Goal: Task Accomplishment & Management: Use online tool/utility

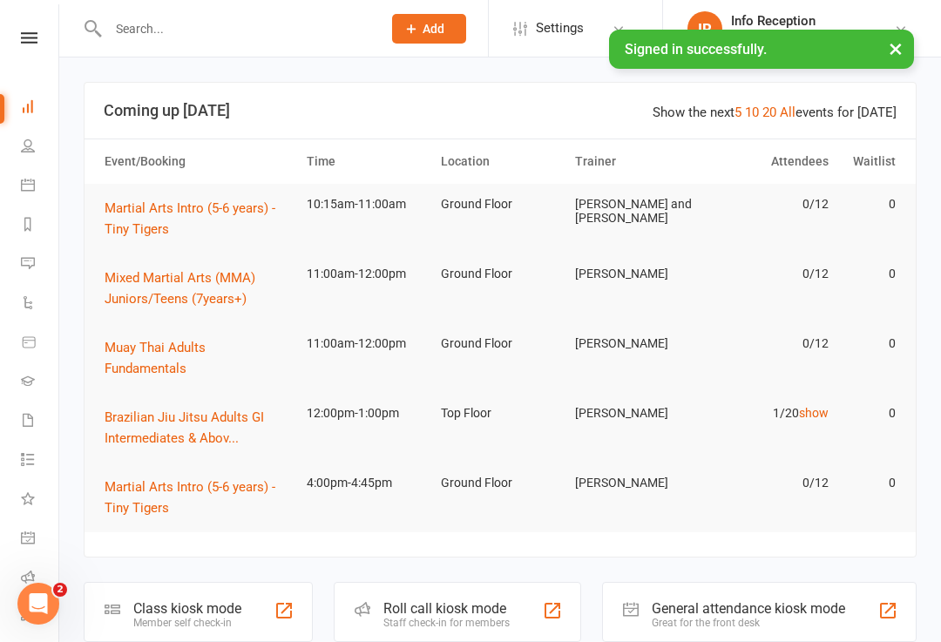
click at [289, 611] on div at bounding box center [284, 610] width 21 height 21
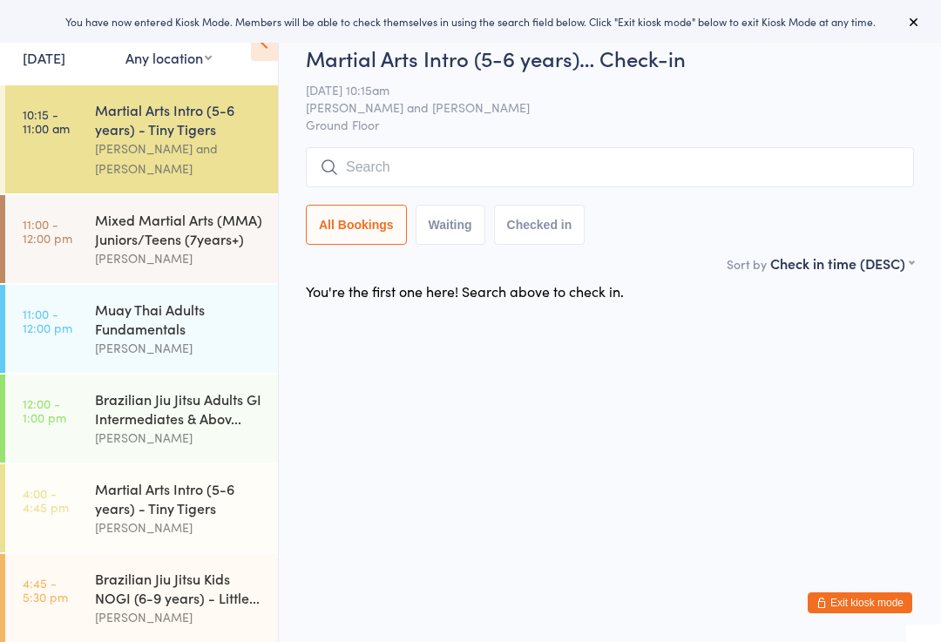
click at [437, 163] on input "search" at bounding box center [610, 167] width 608 height 40
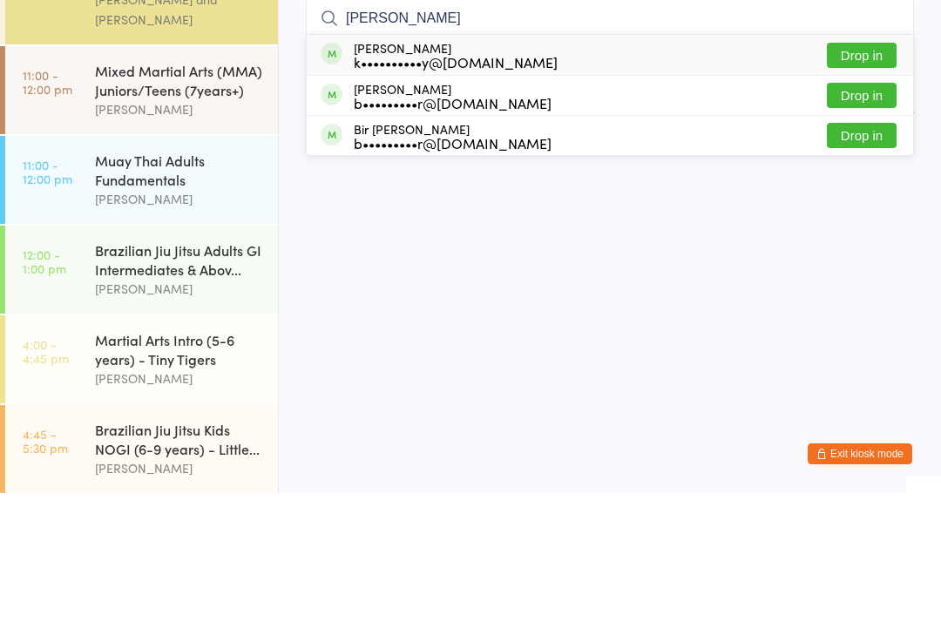
type input "Riley"
click at [468, 204] on div "k••••••••••y@gmail.com" at bounding box center [456, 211] width 204 height 14
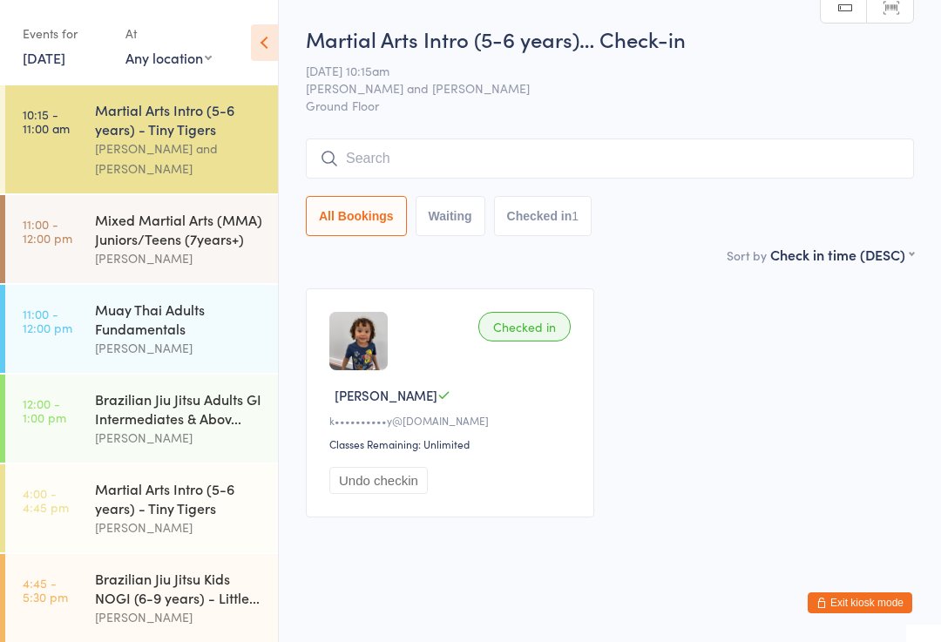
click at [175, 125] on div "Martial Arts Intro (5-6 years) - Tiny Tigers" at bounding box center [179, 119] width 168 height 38
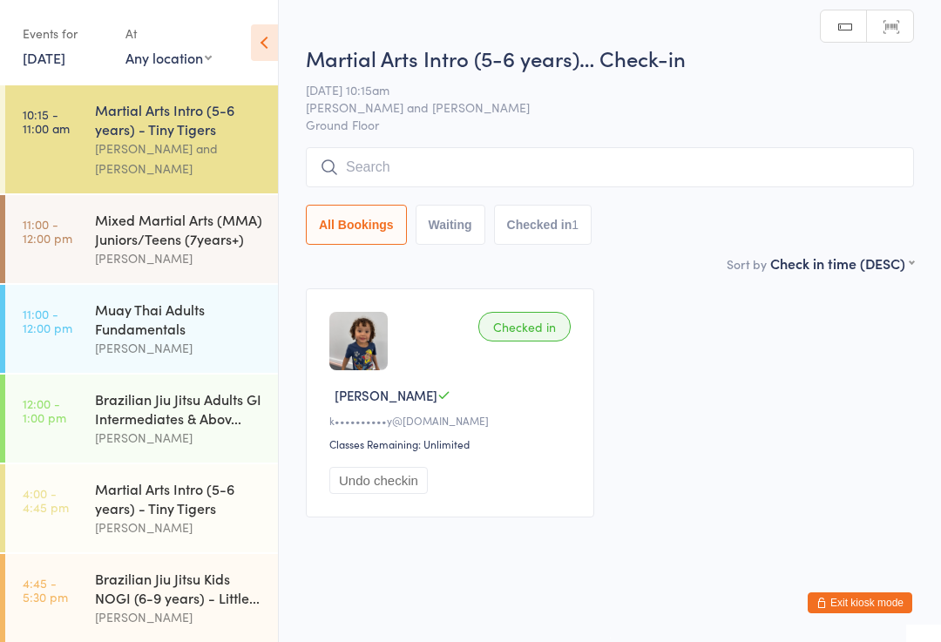
click at [528, 152] on input "search" at bounding box center [610, 167] width 608 height 40
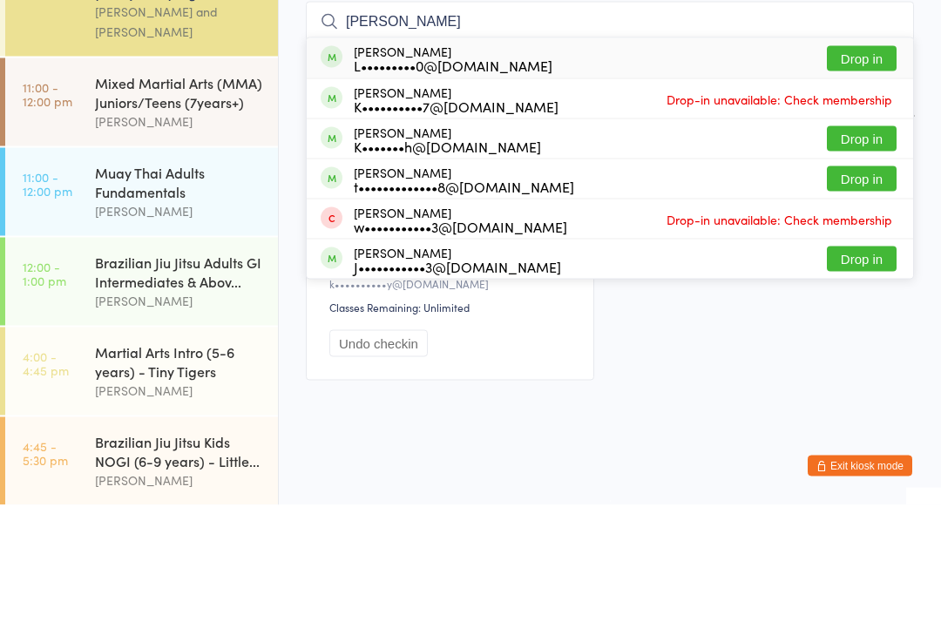
type input "Kai"
click at [830, 183] on button "Drop in" at bounding box center [862, 195] width 70 height 25
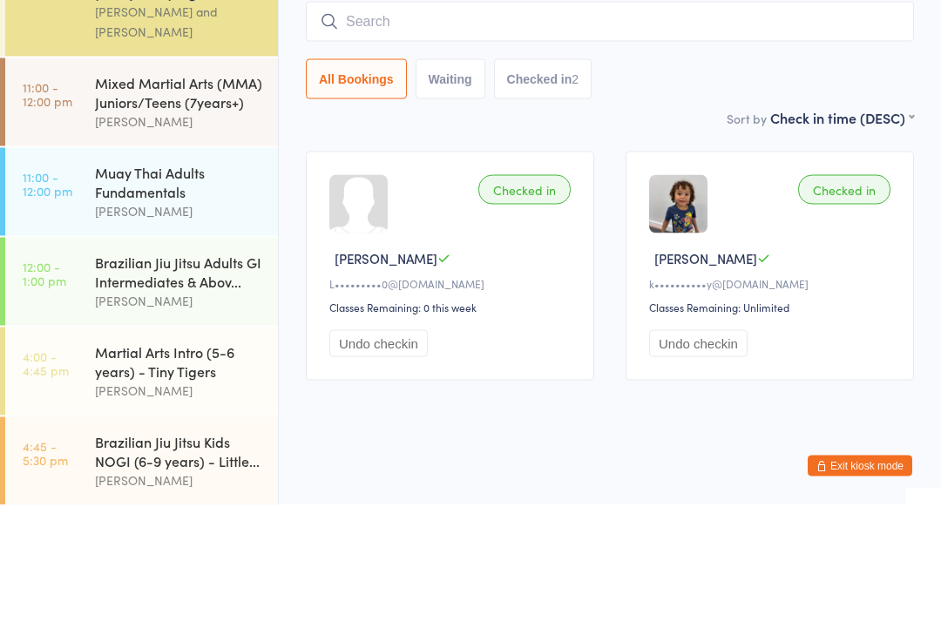
scroll to position [18, 0]
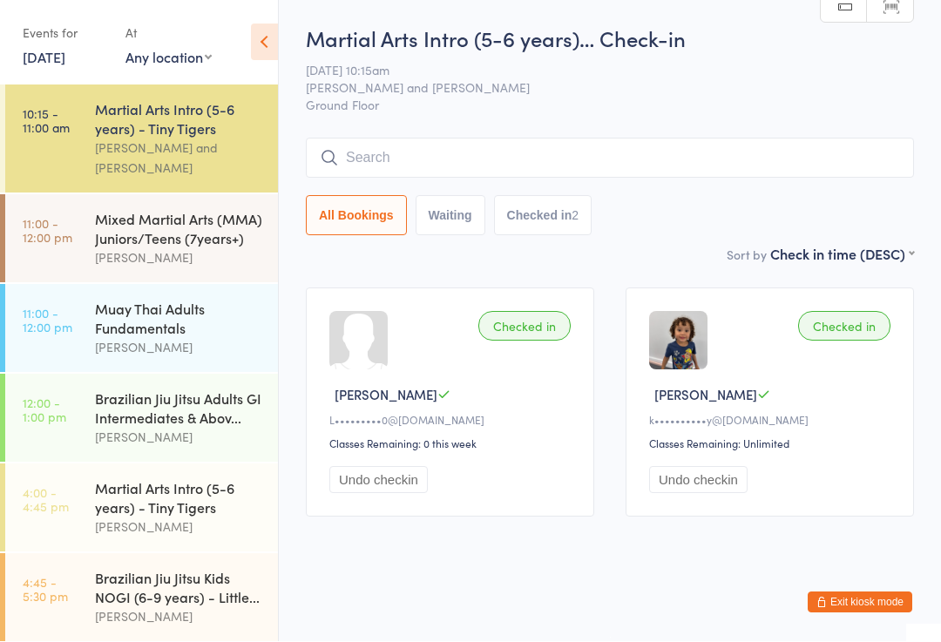
click at [455, 145] on input "search" at bounding box center [610, 159] width 608 height 40
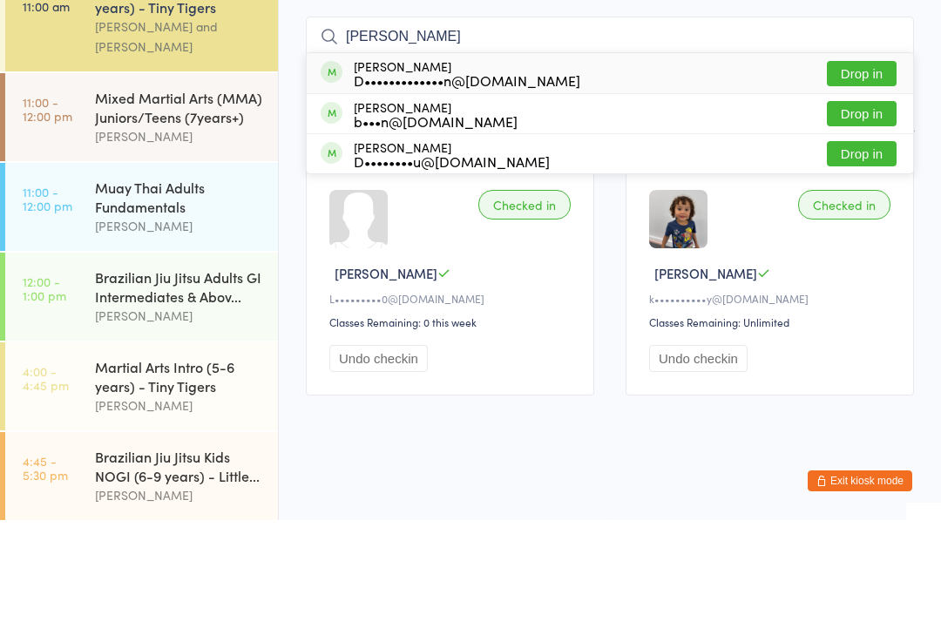
type input "Raphael"
click at [556, 175] on div "Raphael Rubinstein D•••••••••••••n@hotmail.com Drop in" at bounding box center [610, 195] width 606 height 40
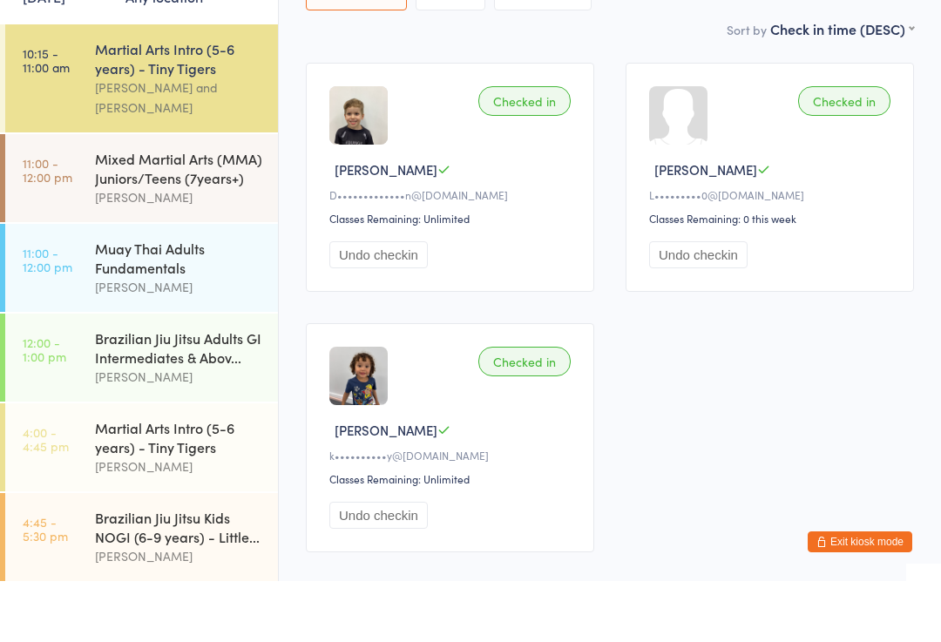
scroll to position [0, 0]
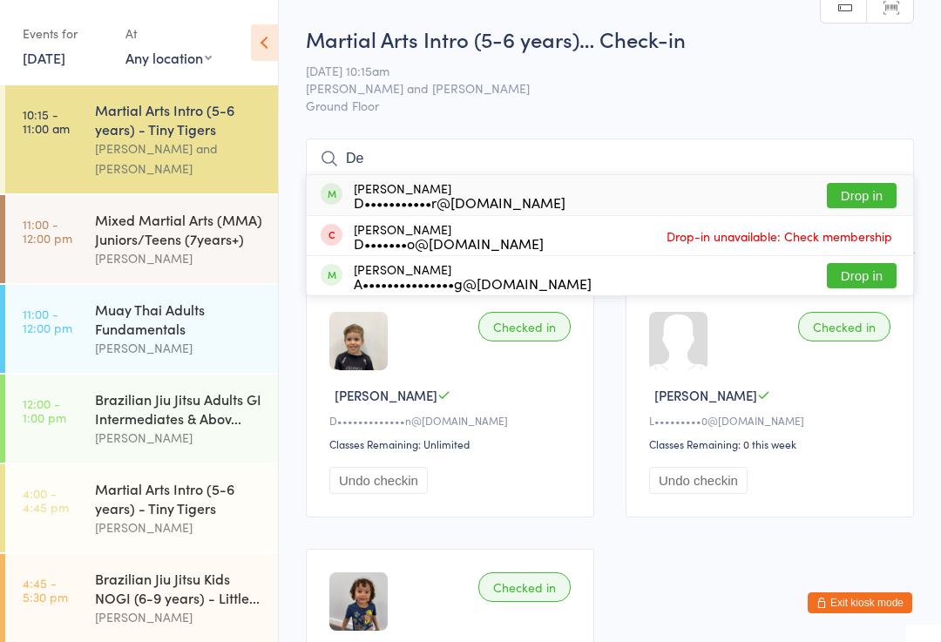
type input "D"
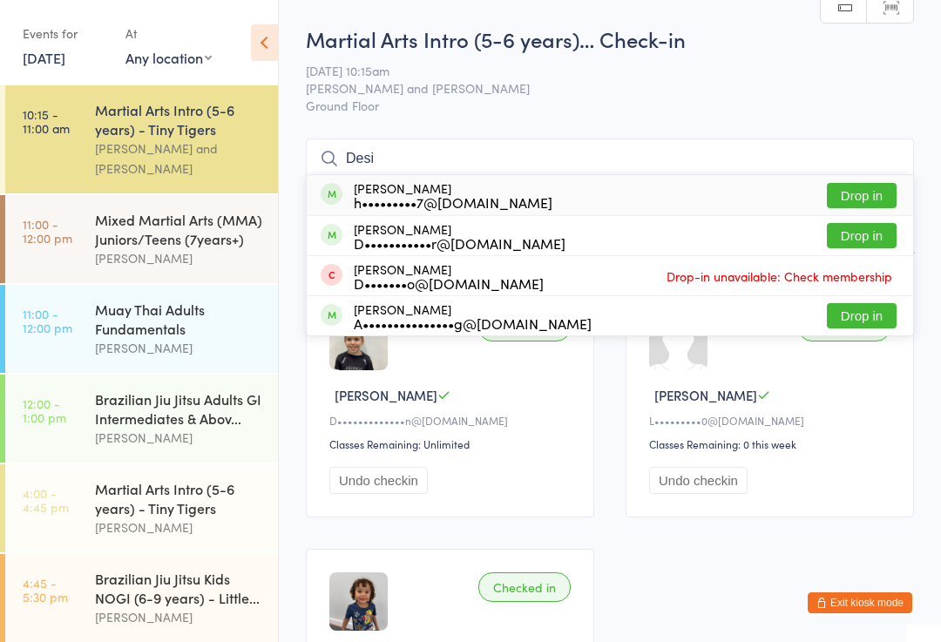
type input "Desi"
click at [437, 200] on div "h•••••••••7@gmail.com" at bounding box center [453, 202] width 199 height 14
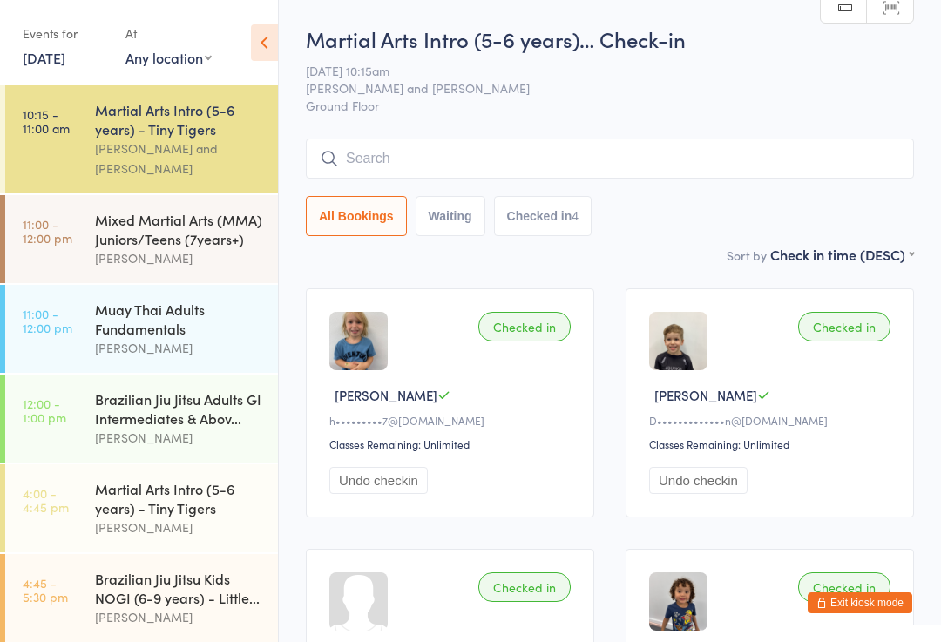
click at [163, 249] on div "[PERSON_NAME]" at bounding box center [179, 258] width 168 height 20
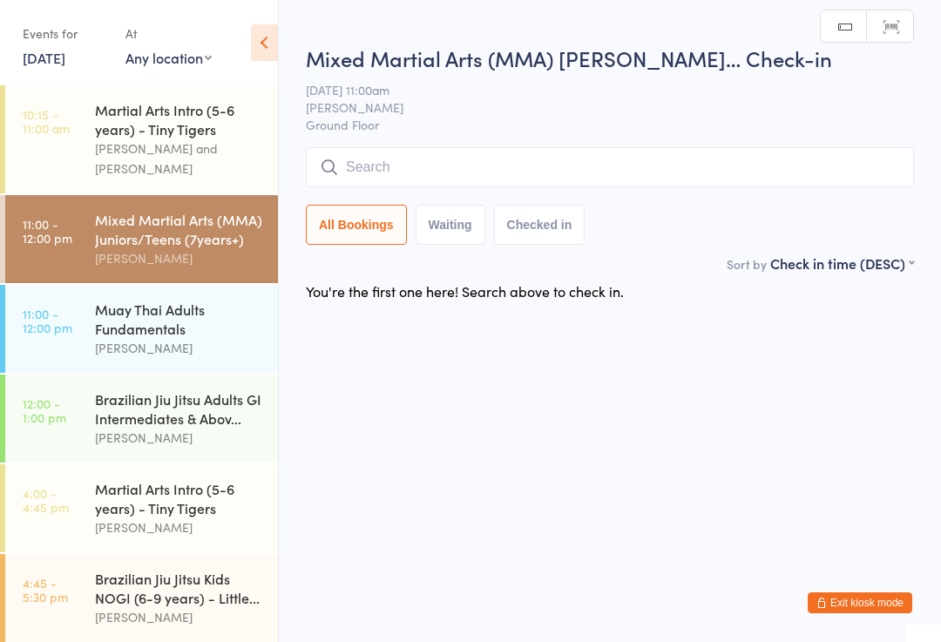
click at [726, 167] on input "search" at bounding box center [610, 167] width 608 height 40
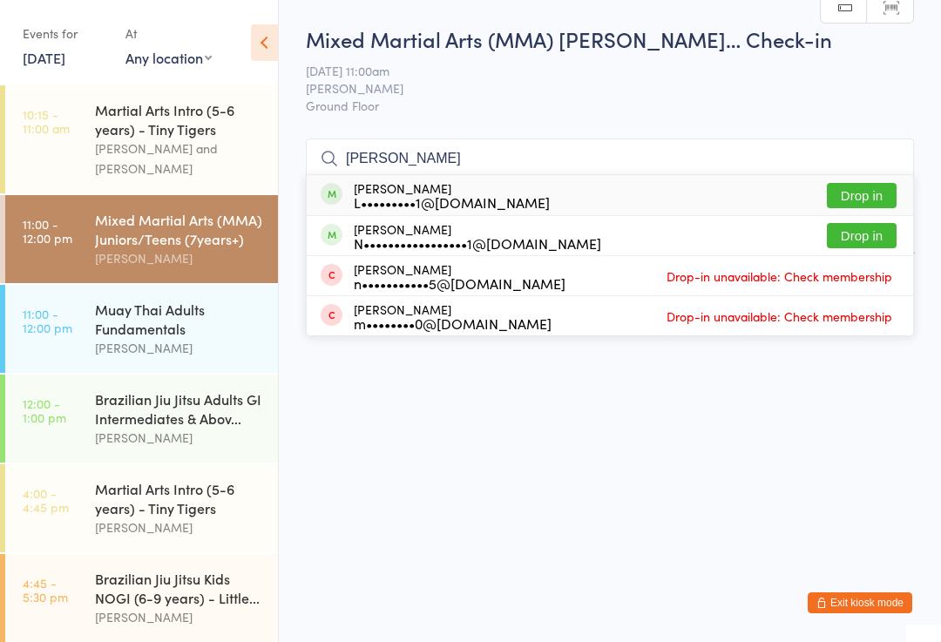
type input "Nicholas"
click at [877, 199] on button "Drop in" at bounding box center [862, 195] width 70 height 25
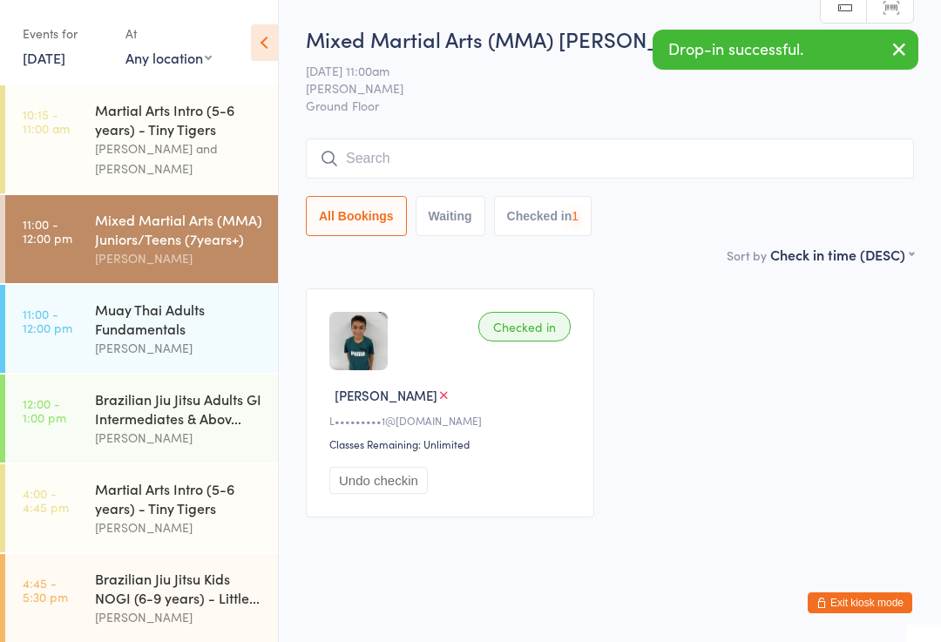
click at [716, 155] on input "search" at bounding box center [610, 159] width 608 height 40
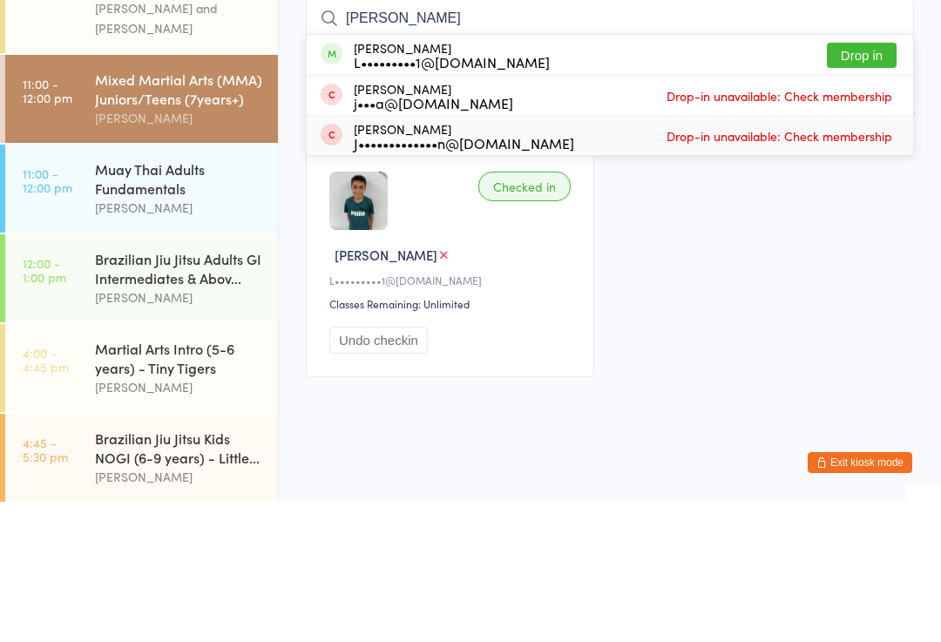
type input "Julius"
click at [668, 256] on div "Julieta Tirado-overton J•••••••••••••n@hotmail.com Drop-in unavailable: Check m…" at bounding box center [610, 275] width 606 height 39
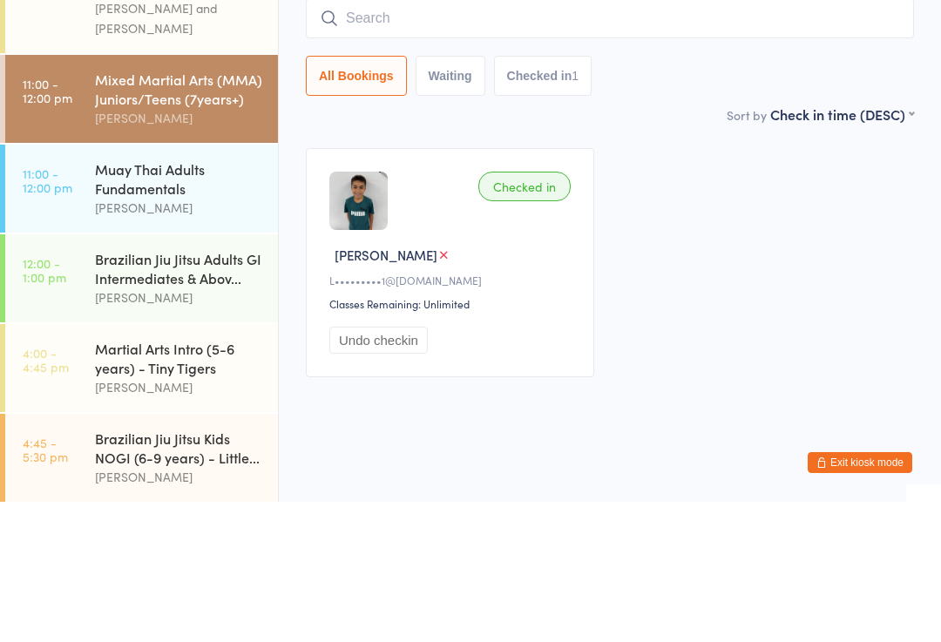
scroll to position [18, 0]
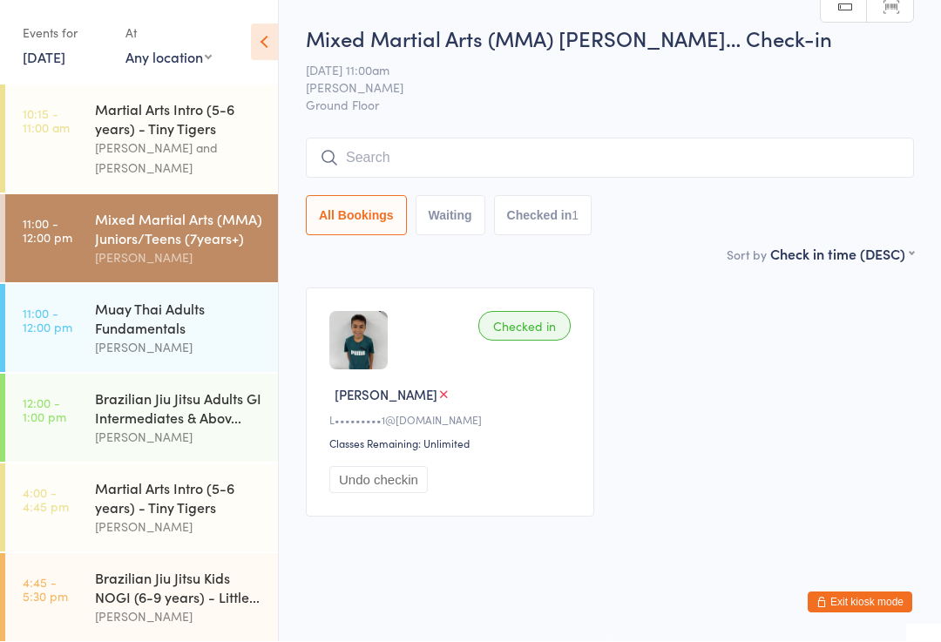
click at [484, 146] on input "search" at bounding box center [610, 159] width 608 height 40
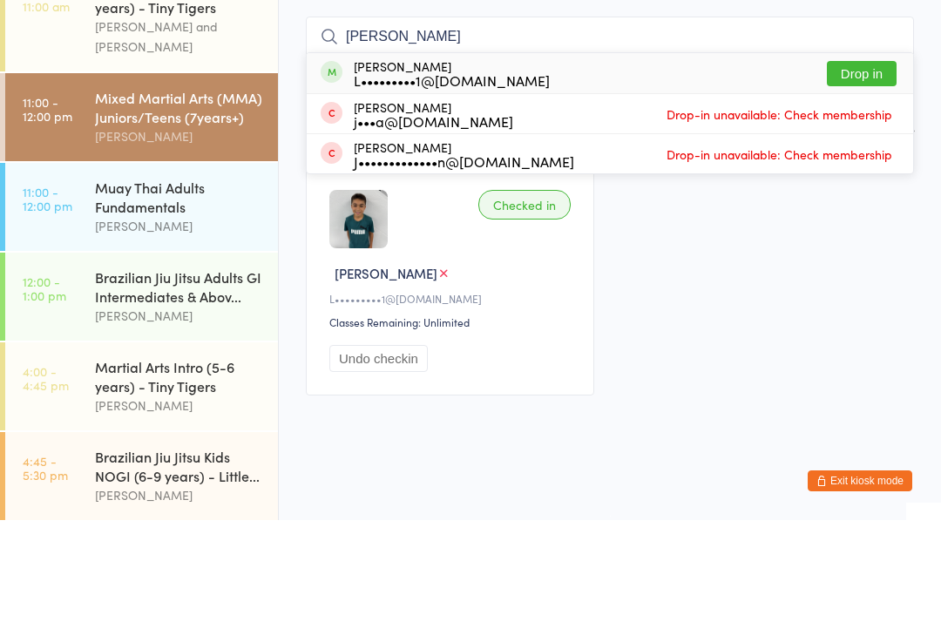
type input "Julius"
click at [859, 183] on button "Drop in" at bounding box center [862, 195] width 70 height 25
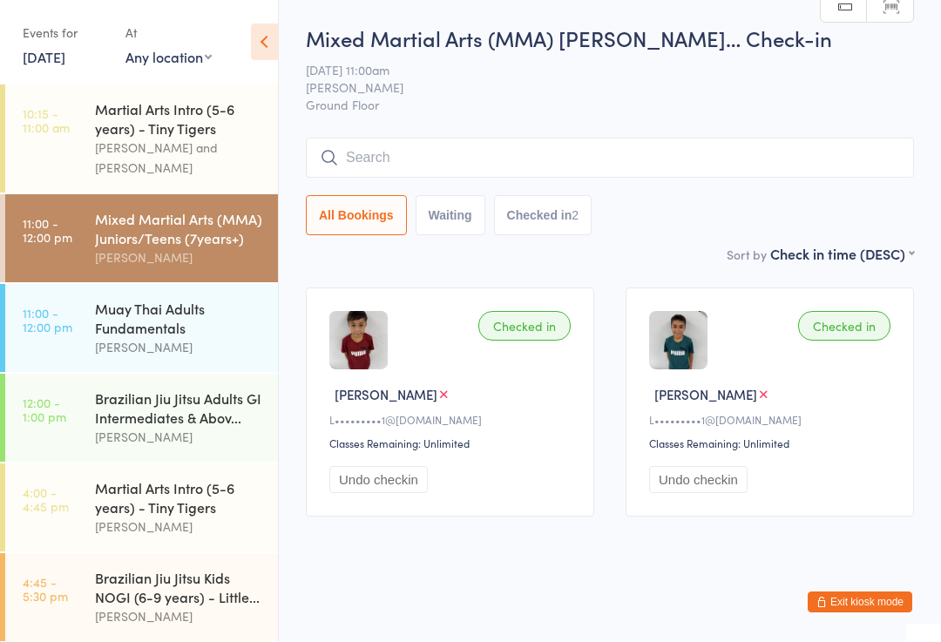
click at [373, 142] on input "search" at bounding box center [610, 159] width 608 height 40
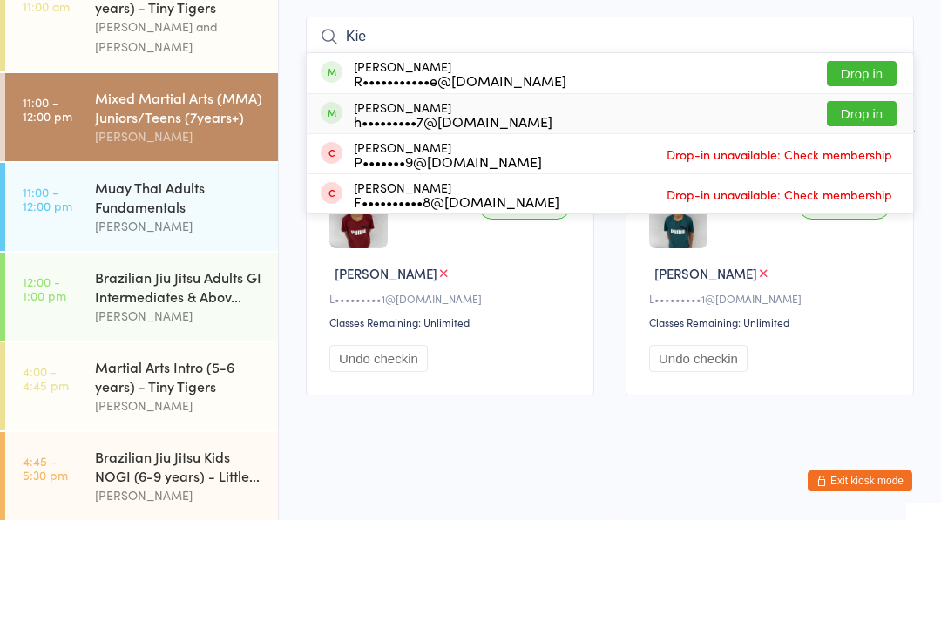
type input "Kie"
click at [426, 222] on div "Kieran Holohan h•••••••••7@gmail.com" at bounding box center [453, 236] width 199 height 28
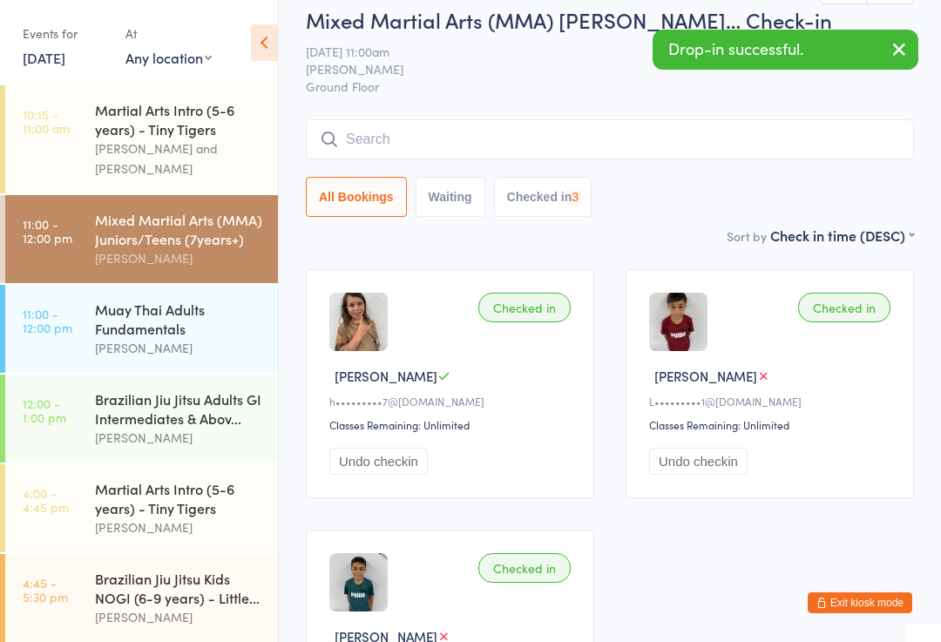
click at [425, 126] on input "search" at bounding box center [610, 139] width 608 height 40
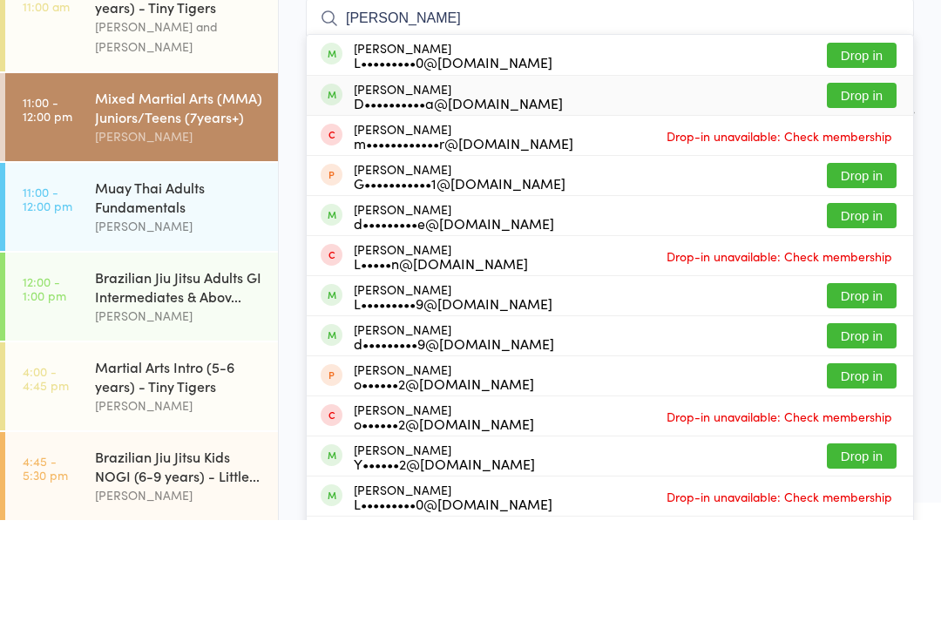
type input "Leo"
click at [444, 204] on div "Leo Calandra D••••••••••a@yahoomail.com" at bounding box center [458, 218] width 209 height 28
